Goal: Navigation & Orientation: Find specific page/section

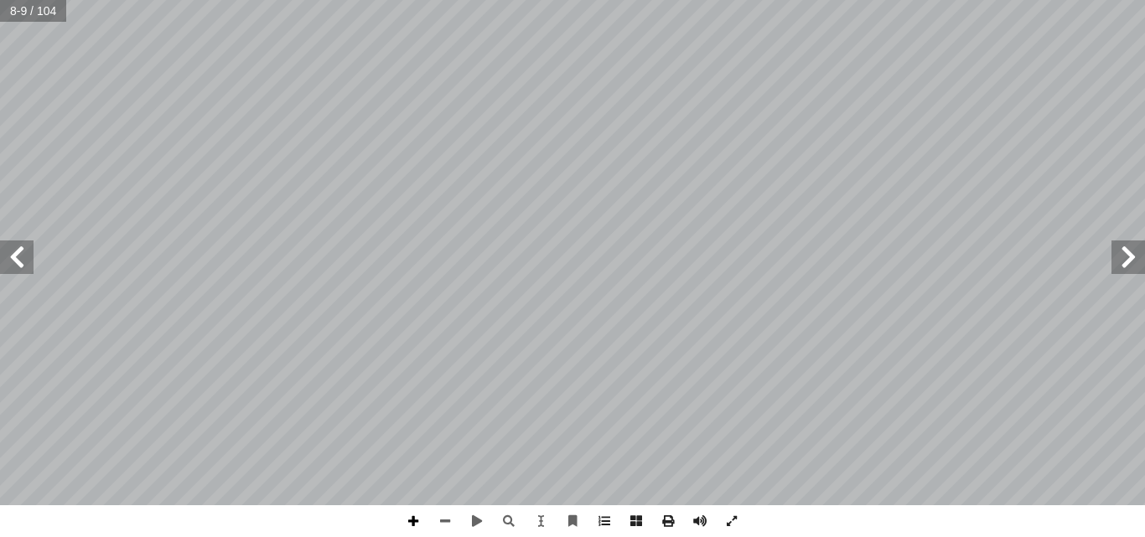
click at [412, 517] on span at bounding box center [413, 522] width 32 height 32
click at [414, 519] on span at bounding box center [413, 522] width 32 height 32
click at [23, 263] on span at bounding box center [17, 258] width 34 height 34
click at [443, 523] on span at bounding box center [445, 522] width 32 height 32
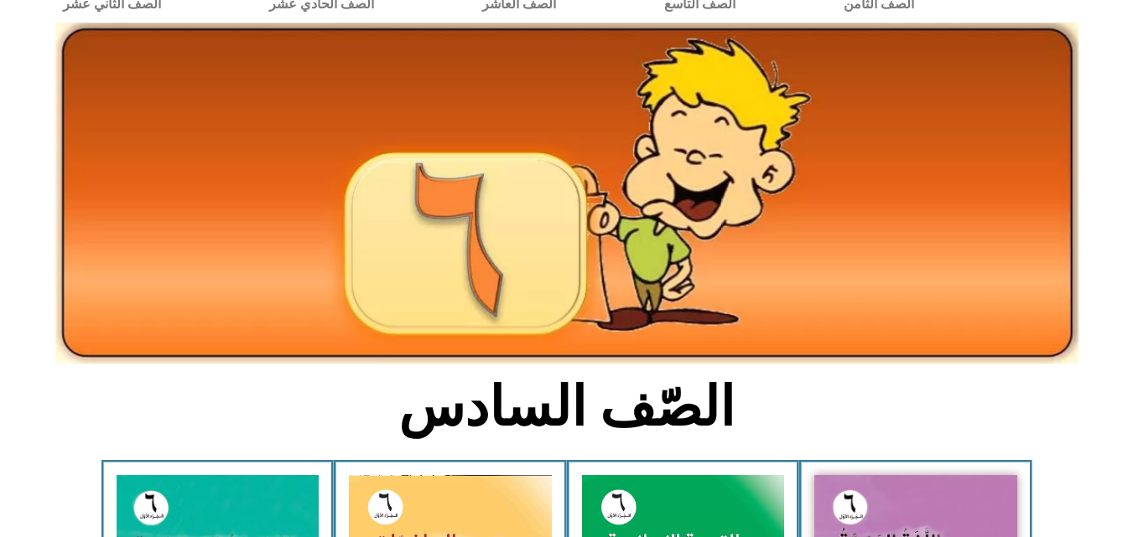
scroll to position [178, 0]
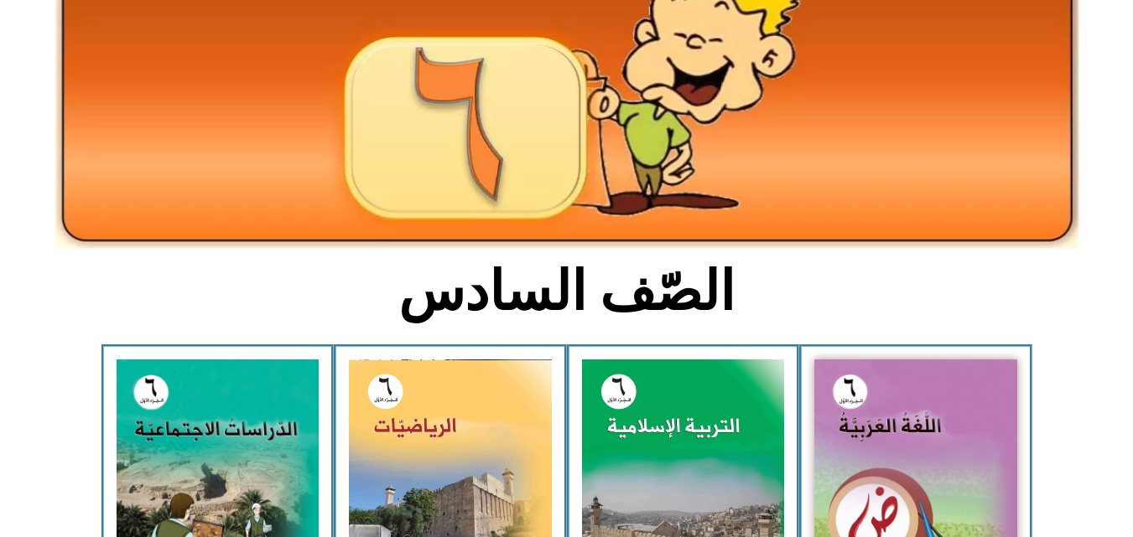
drag, startPoint x: 1138, startPoint y: 142, endPoint x: 1129, endPoint y: 241, distance: 100.2
click at [1129, 241] on div at bounding box center [566, 116] width 1133 height 283
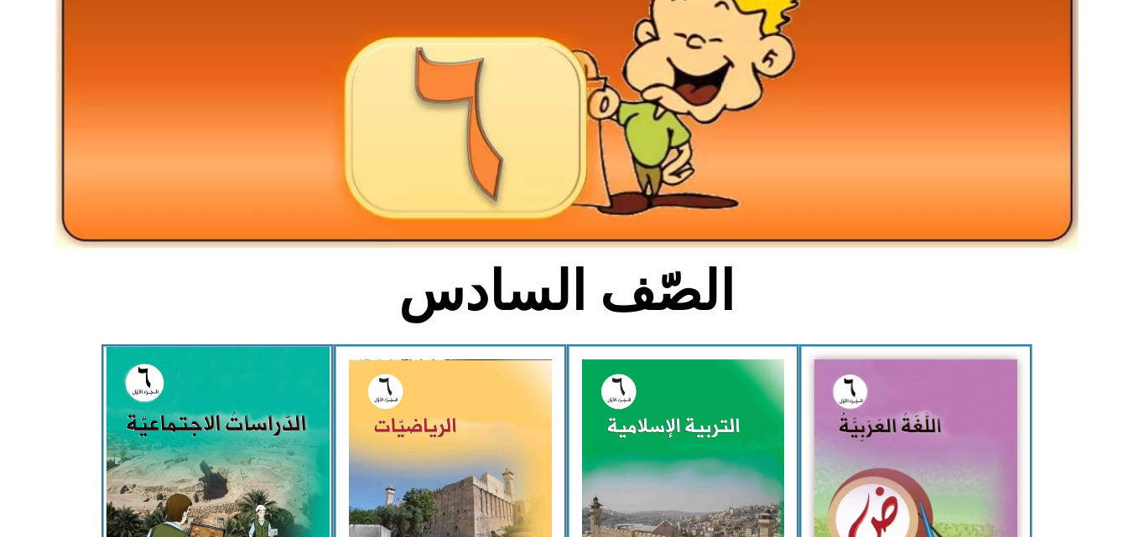
click at [141, 415] on img at bounding box center [217, 486] width 223 height 278
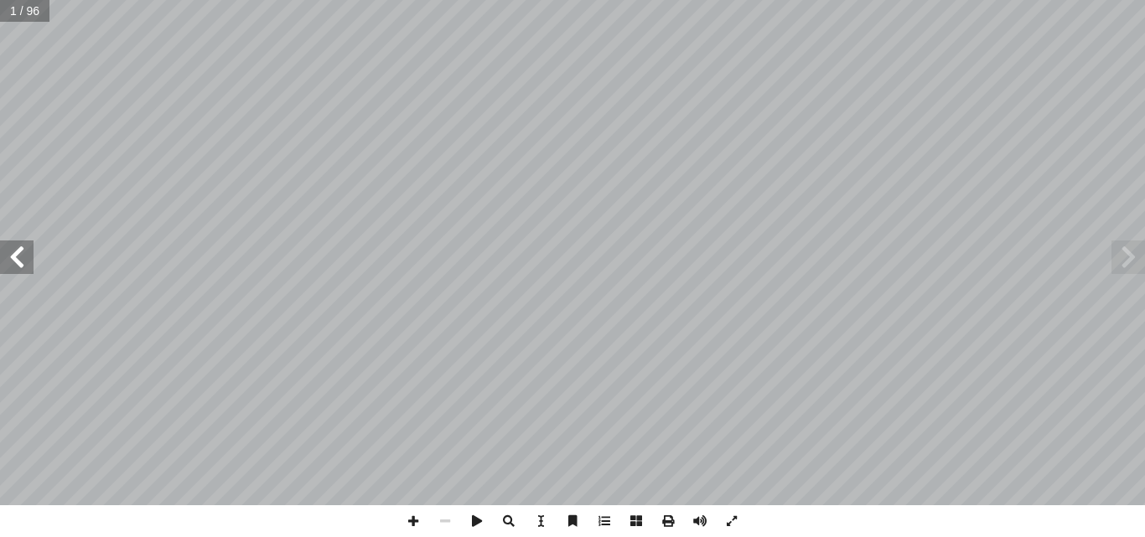
click at [16, 256] on span at bounding box center [17, 258] width 34 height 34
click at [413, 524] on span at bounding box center [413, 522] width 32 height 32
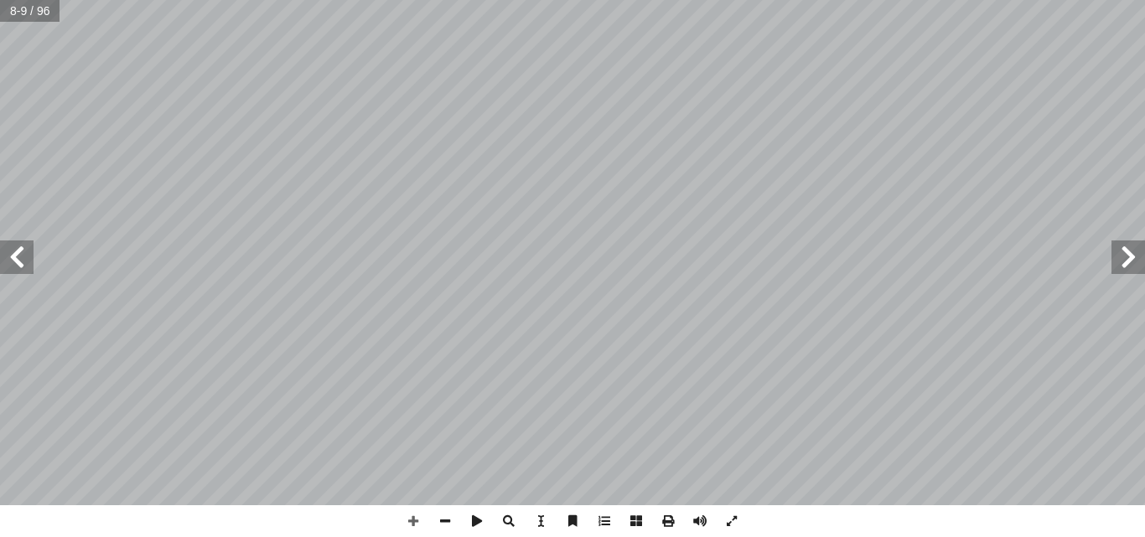
click at [16, 267] on span at bounding box center [17, 258] width 34 height 34
